Goal: Task Accomplishment & Management: Use online tool/utility

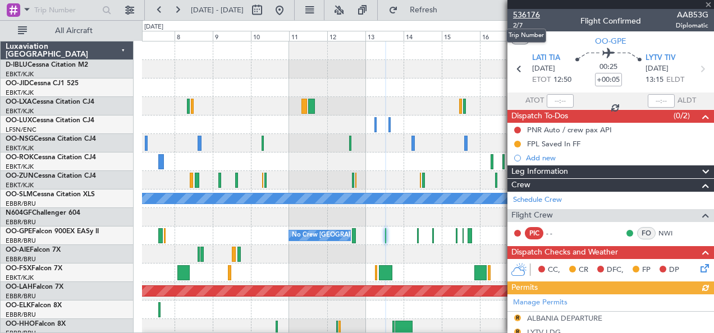
click at [528, 13] on span "536176" at bounding box center [526, 15] width 27 height 12
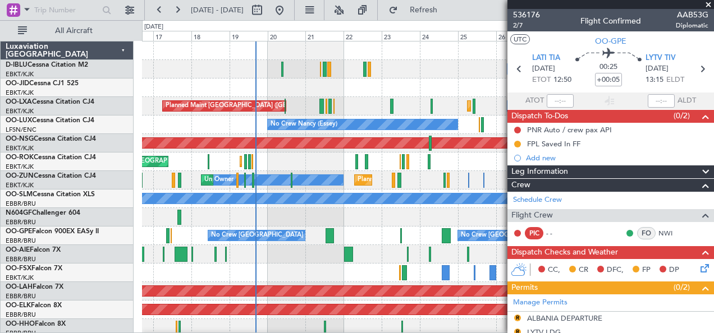
click at [266, 8] on button at bounding box center [257, 10] width 18 height 18
select select "9"
select select "2025"
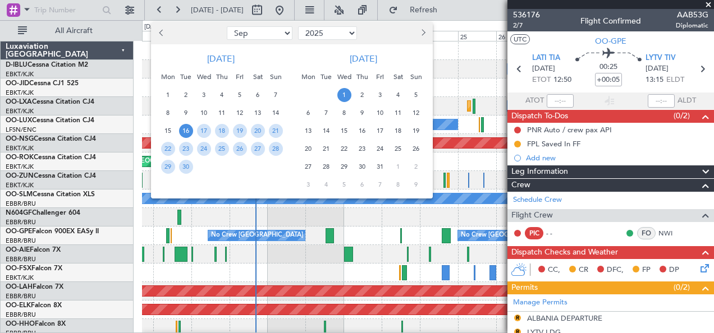
click at [369, 113] on div "9" at bounding box center [362, 113] width 18 height 18
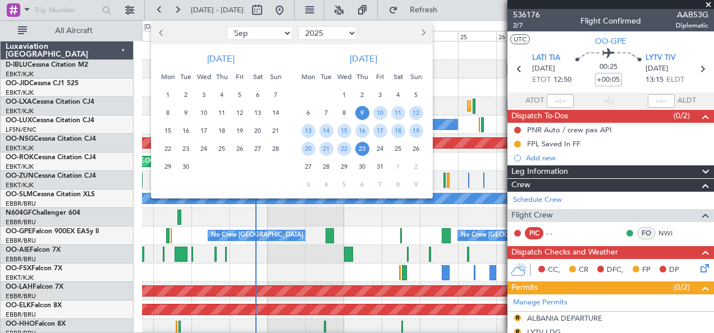
click at [367, 149] on span "23" at bounding box center [362, 149] width 14 height 14
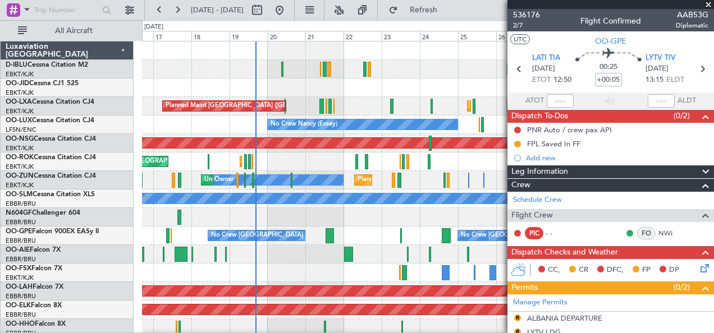
select select "10"
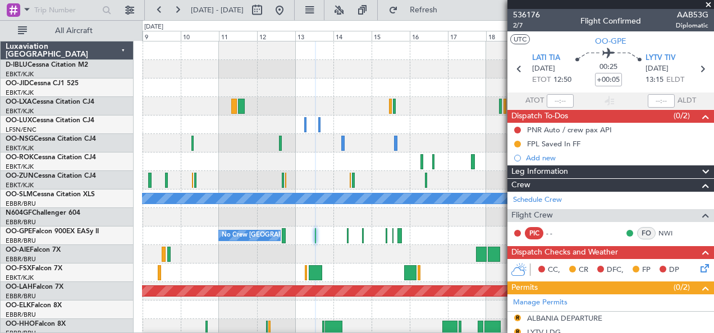
drag, startPoint x: 446, startPoint y: 246, endPoint x: 286, endPoint y: 227, distance: 161.5
click at [441, 251] on div at bounding box center [428, 254] width 572 height 19
click at [269, 245] on div at bounding box center [428, 254] width 572 height 19
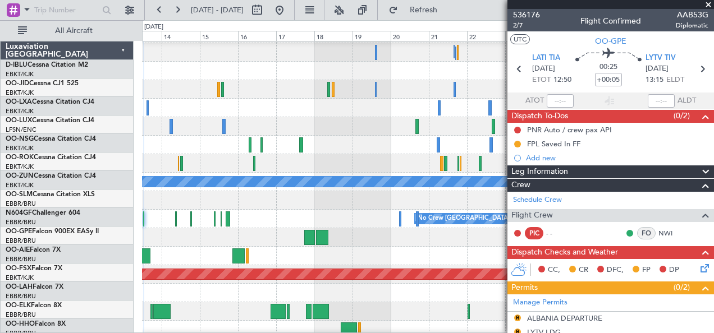
scroll to position [17, 0]
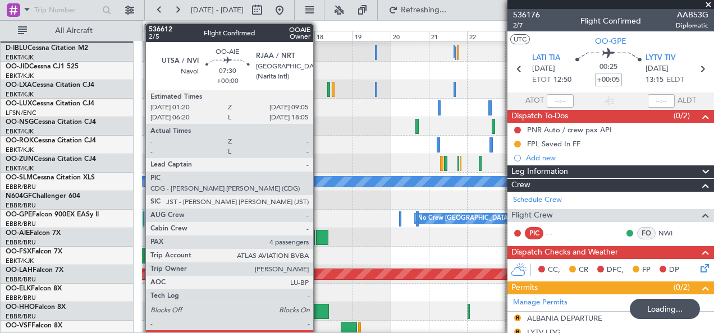
click at [319, 232] on div at bounding box center [322, 237] width 12 height 15
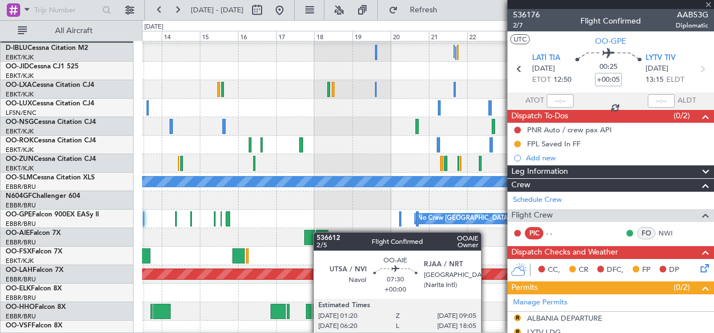
type input "4"
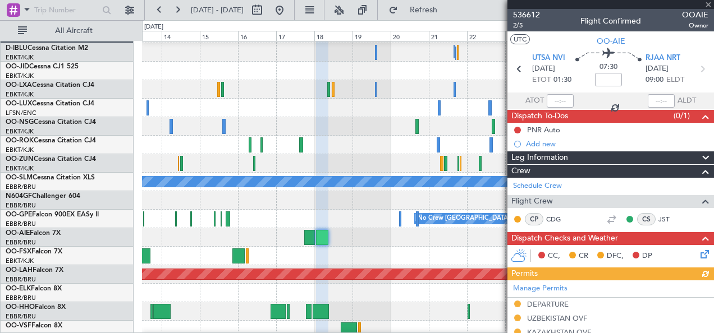
click at [199, 247] on div at bounding box center [428, 256] width 572 height 19
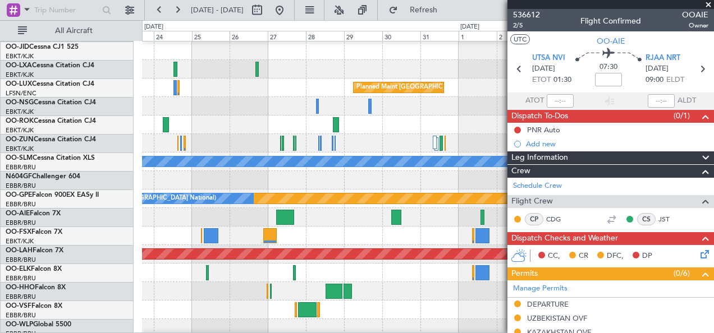
scroll to position [37, 0]
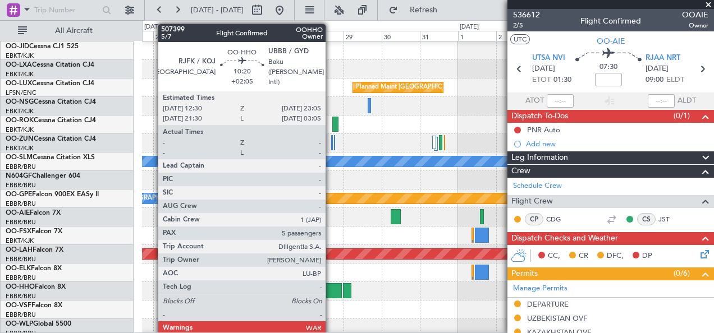
click at [331, 294] on div at bounding box center [333, 290] width 17 height 15
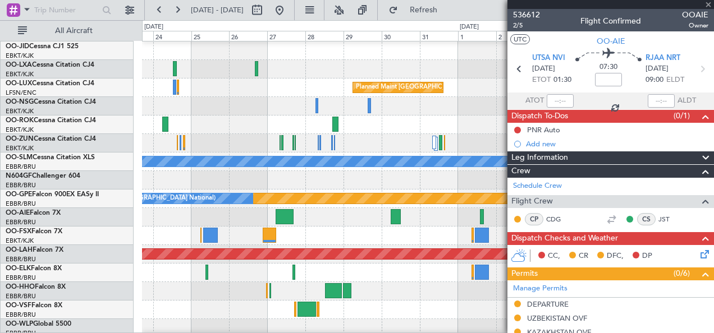
type input "+02:05"
type input "5"
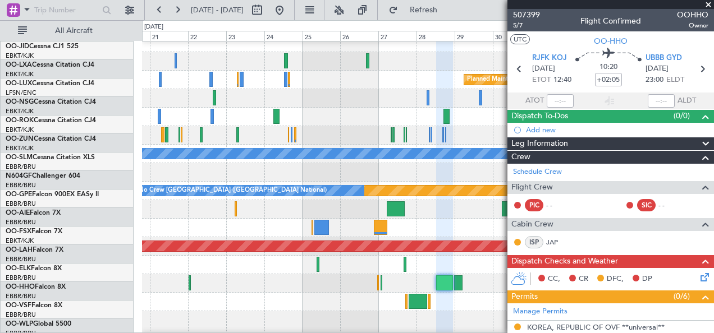
scroll to position [44, 0]
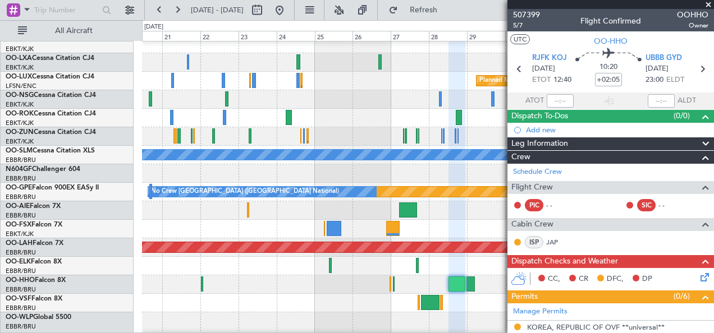
click at [417, 273] on div at bounding box center [428, 266] width 572 height 19
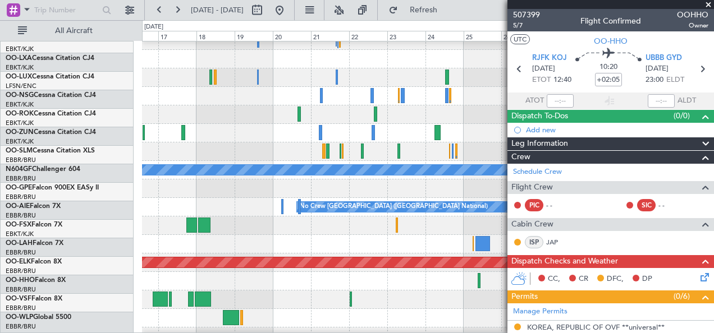
scroll to position [26, 0]
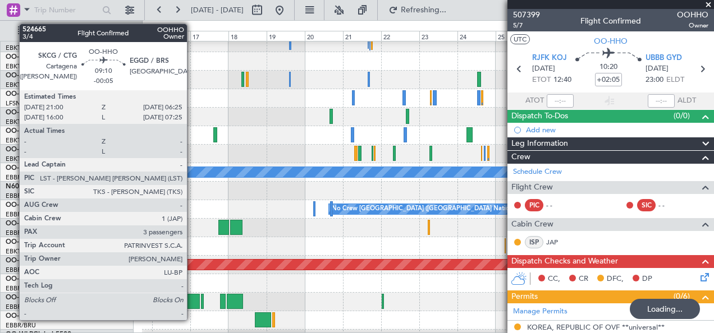
click at [192, 297] on div at bounding box center [192, 301] width 15 height 15
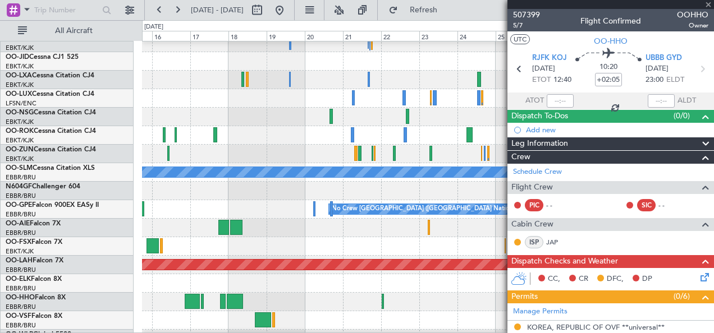
type input "-00:05"
type input "3"
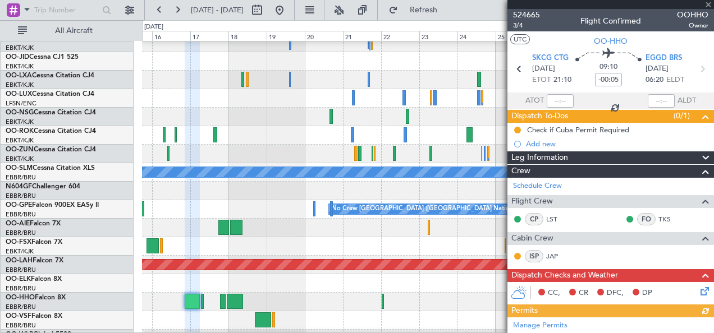
scroll to position [275, 0]
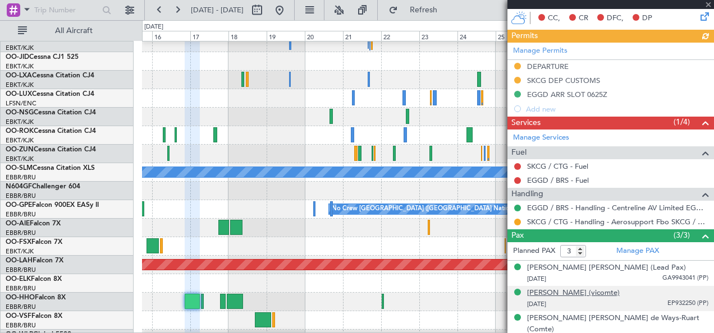
click at [581, 292] on div "[PERSON_NAME] (vicomte)" at bounding box center [573, 293] width 93 height 11
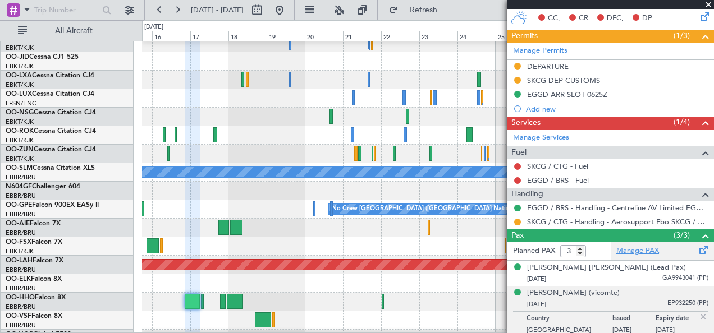
click at [633, 251] on link "Manage PAX" at bounding box center [637, 251] width 43 height 11
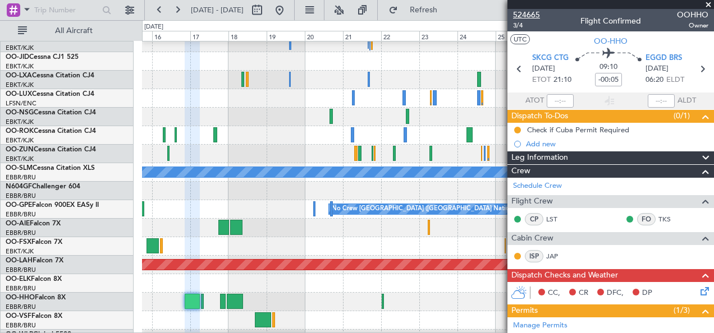
click at [530, 15] on span "524665" at bounding box center [526, 15] width 27 height 12
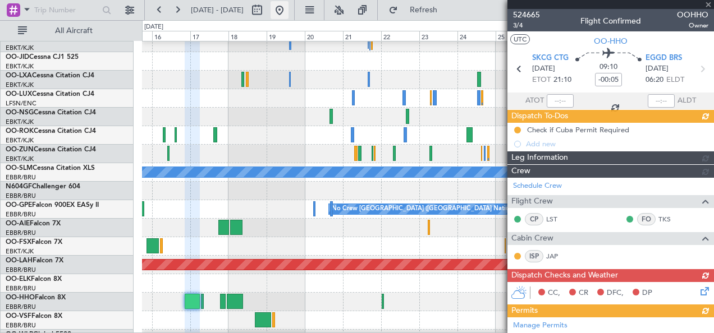
click at [288, 11] on button at bounding box center [279, 10] width 18 height 18
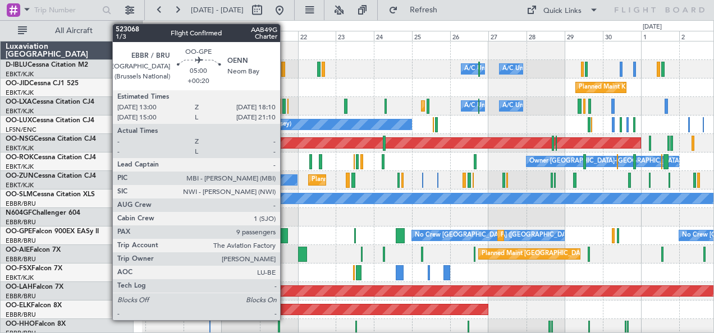
click at [286, 233] on div at bounding box center [283, 235] width 8 height 15
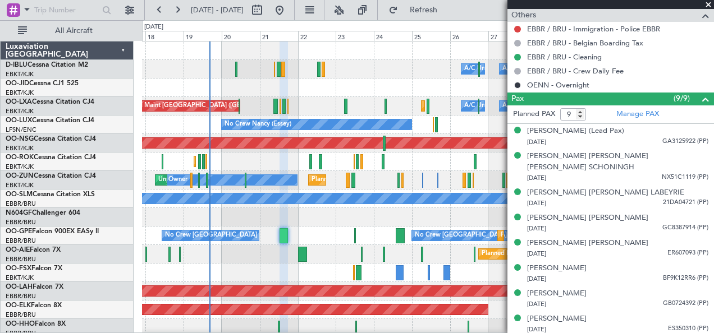
scroll to position [565, 0]
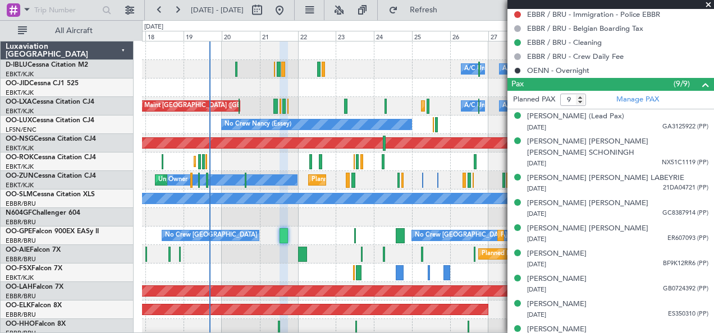
click at [275, 245] on div "Planned Maint [GEOGRAPHIC_DATA] ([GEOGRAPHIC_DATA])" at bounding box center [428, 254] width 572 height 19
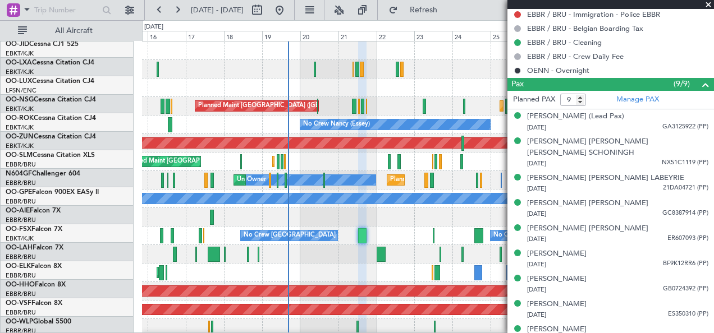
scroll to position [0, 0]
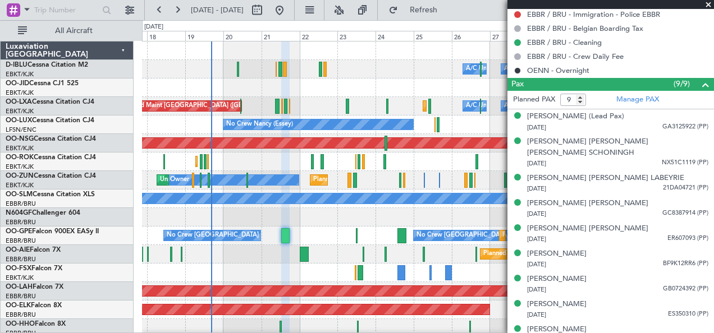
click at [275, 154] on div "Owner [GEOGRAPHIC_DATA]-[GEOGRAPHIC_DATA] Planned Maint [GEOGRAPHIC_DATA]-[GEOG…" at bounding box center [428, 162] width 572 height 19
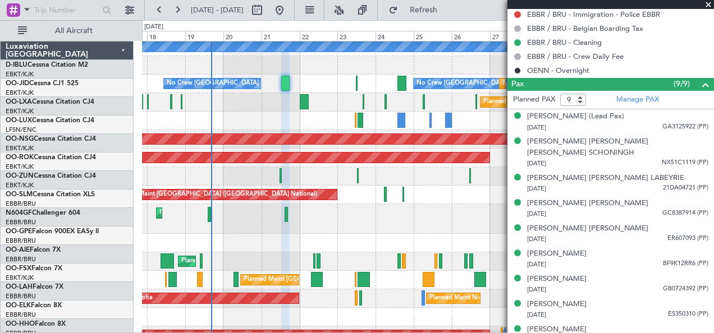
scroll to position [157, 0]
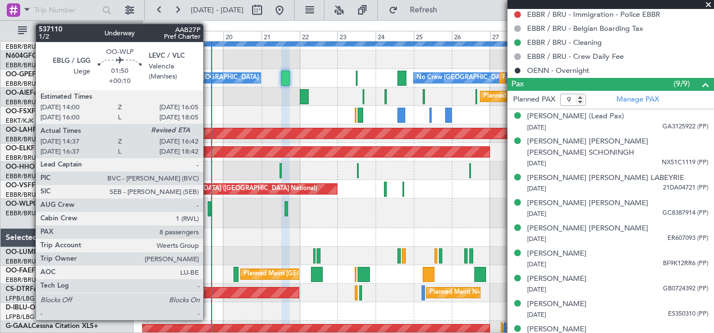
click at [209, 211] on div at bounding box center [209, 208] width 3 height 15
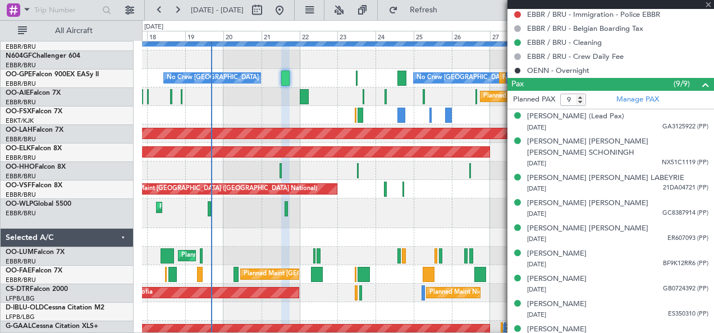
type input "+00:10"
type input "14:47"
type input "8"
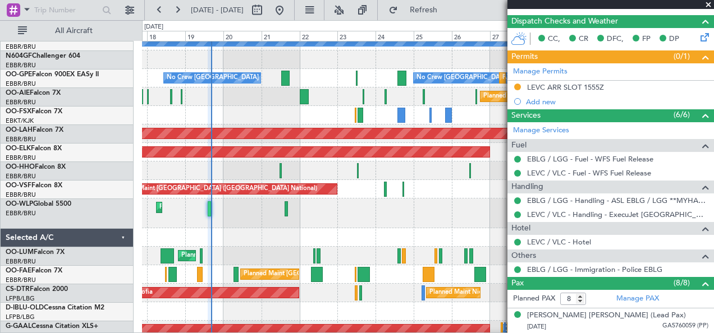
scroll to position [428, 0]
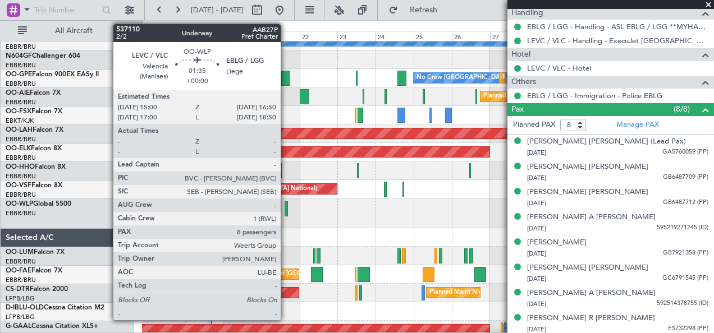
click at [286, 203] on div at bounding box center [285, 208] width 3 height 15
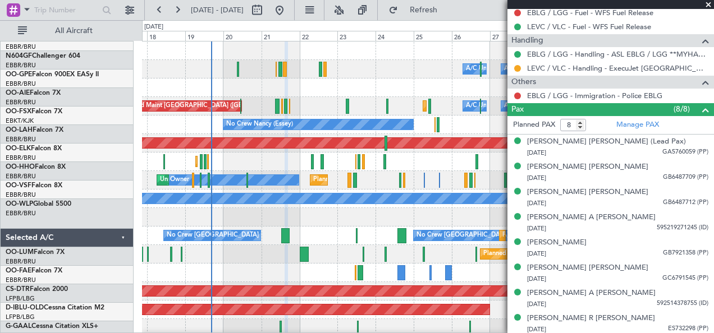
scroll to position [0, 0]
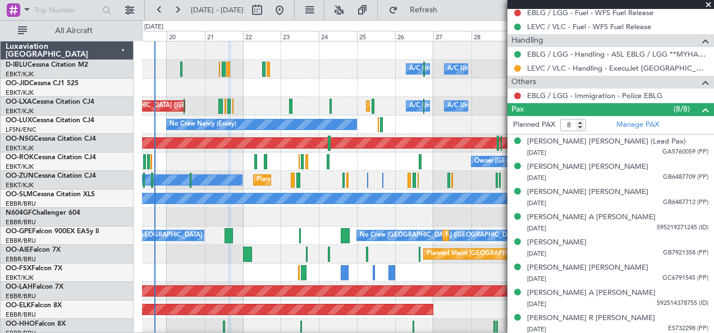
click at [463, 279] on div "AOG Maint Kortrijk-[GEOGRAPHIC_DATA]" at bounding box center [428, 273] width 572 height 19
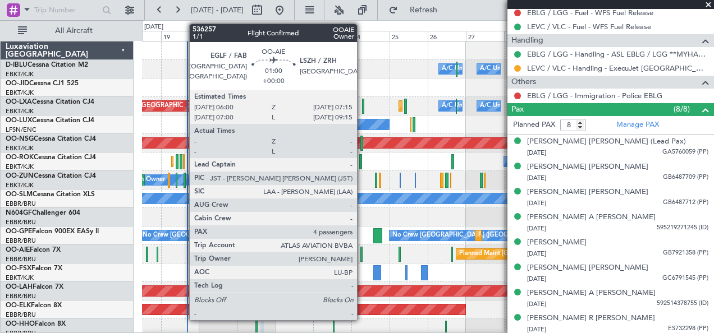
click at [362, 255] on div at bounding box center [361, 254] width 2 height 15
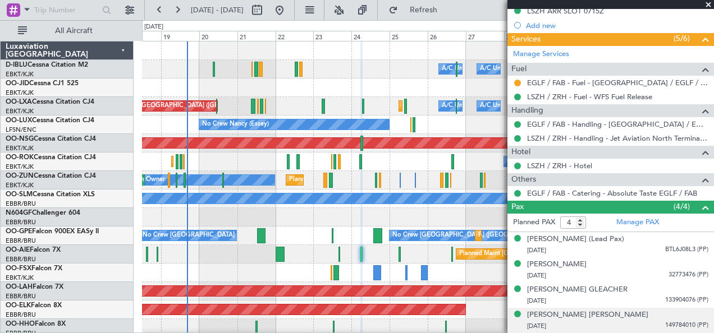
scroll to position [343, 0]
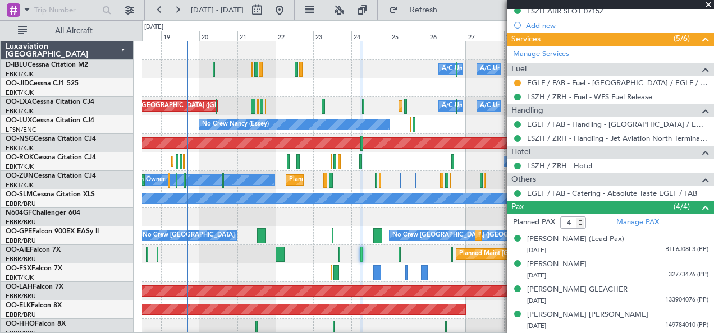
click at [708, 4] on span at bounding box center [707, 5] width 11 height 10
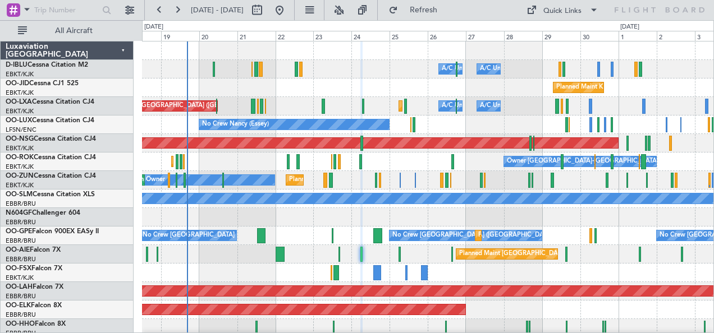
type input "0"
click at [587, 10] on span at bounding box center [593, 9] width 13 height 13
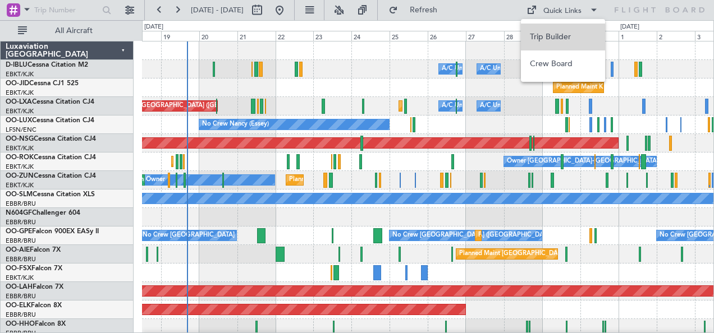
click at [572, 33] on button "Trip Builder" at bounding box center [563, 37] width 84 height 27
